Goal: Navigation & Orientation: Find specific page/section

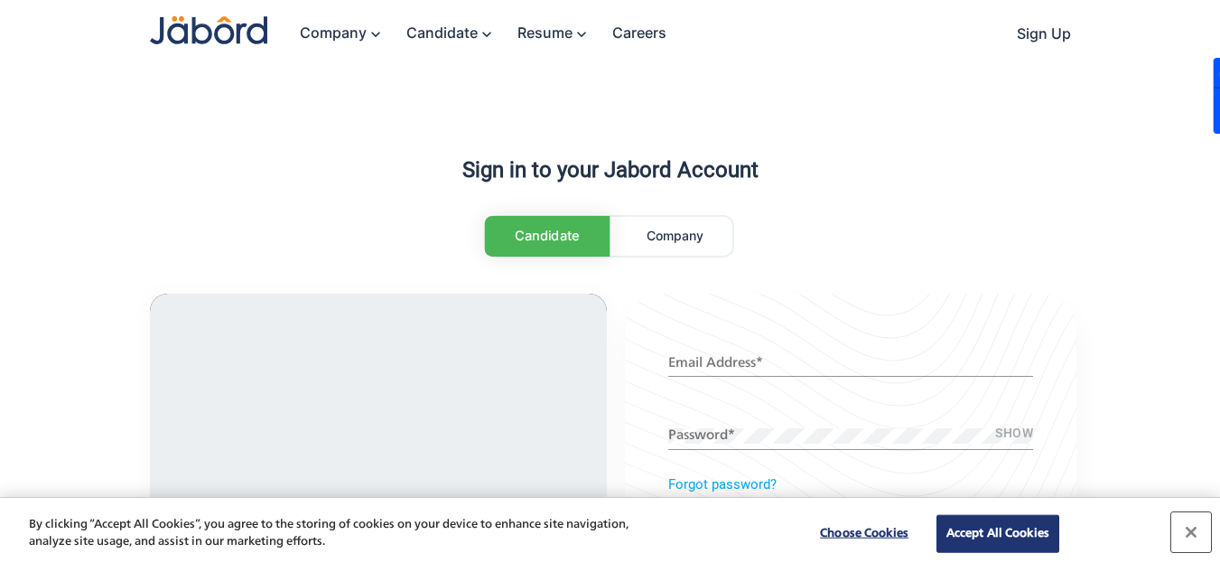
click at [1194, 528] on button "Close" at bounding box center [1192, 532] width 40 height 40
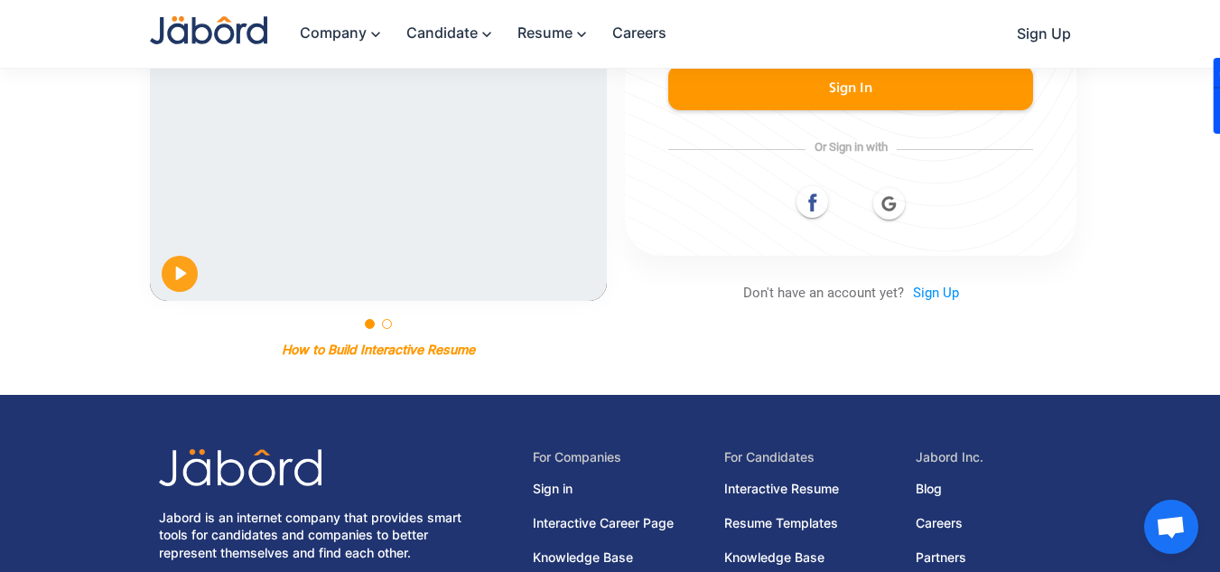
scroll to position [623, 0]
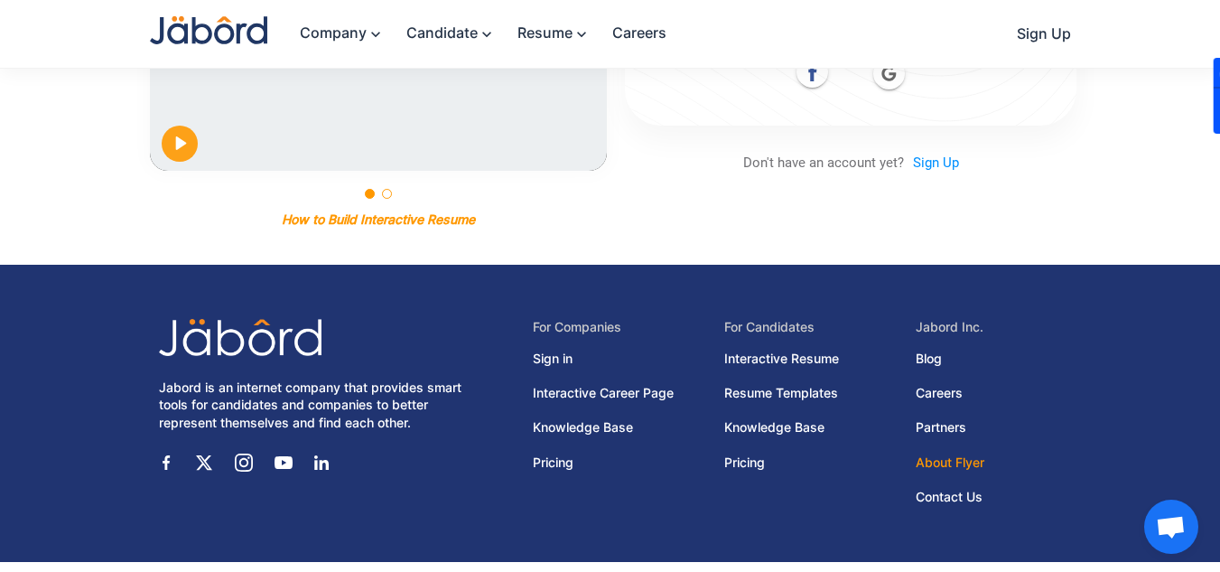
click at [942, 453] on link "About Flyer" at bounding box center [993, 463] width 155 height 20
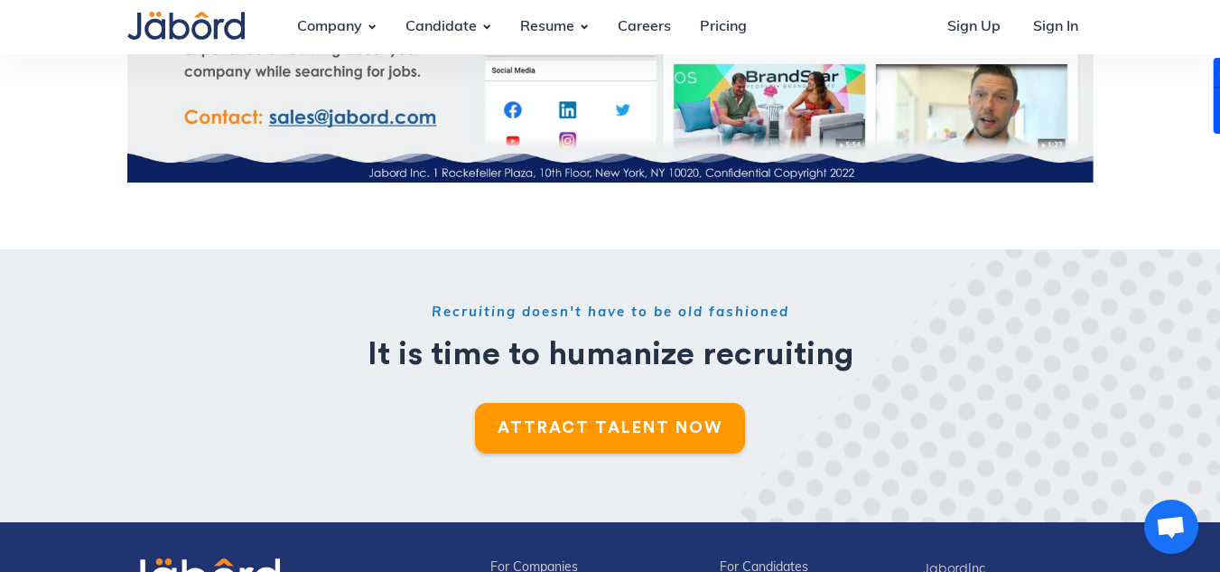
scroll to position [1409, 0]
